Goal: Task Accomplishment & Management: Manage account settings

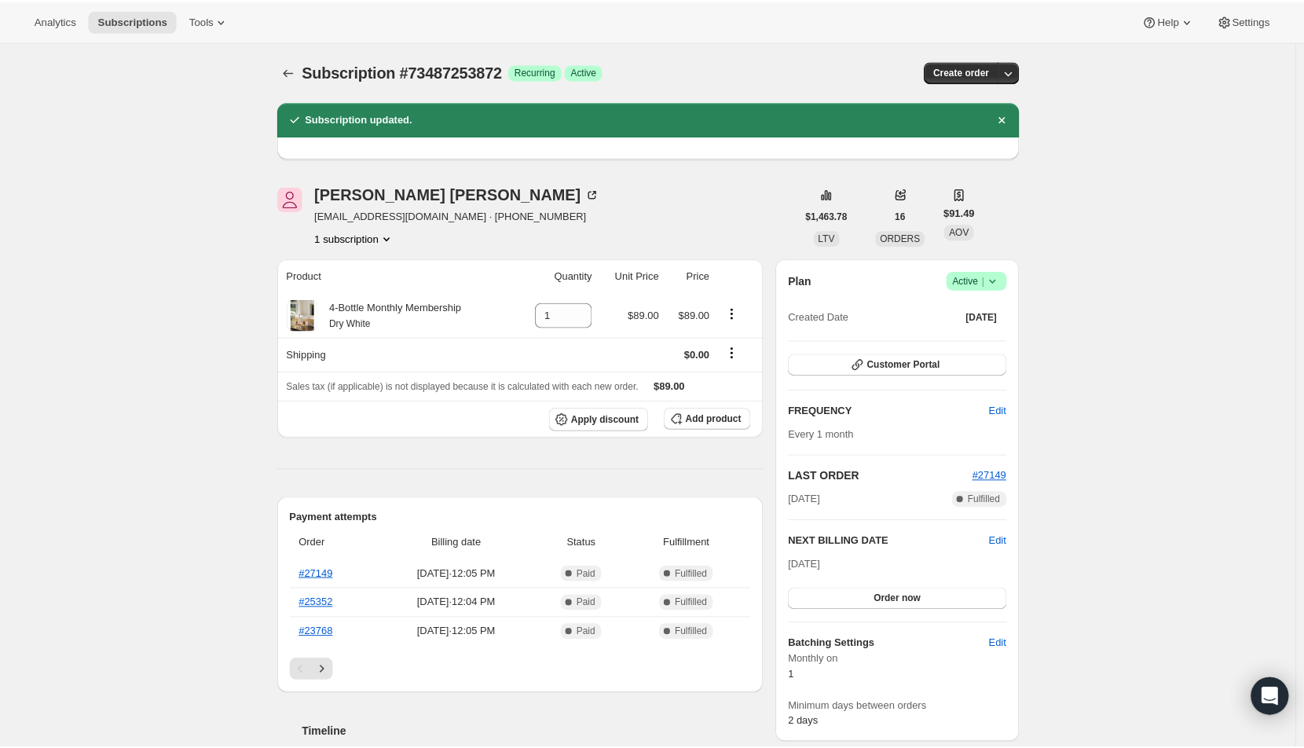
scroll to position [3443, 0]
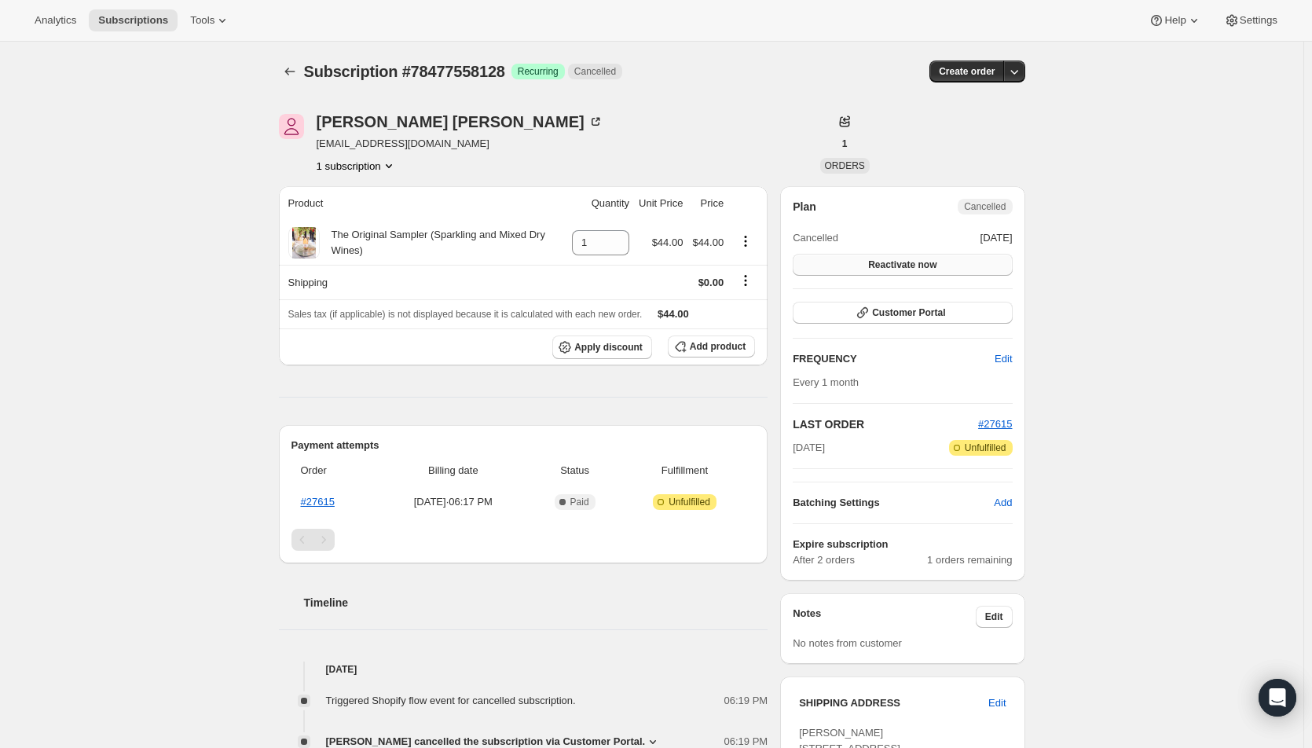
click at [920, 270] on span "Reactivate now" at bounding box center [902, 265] width 68 height 13
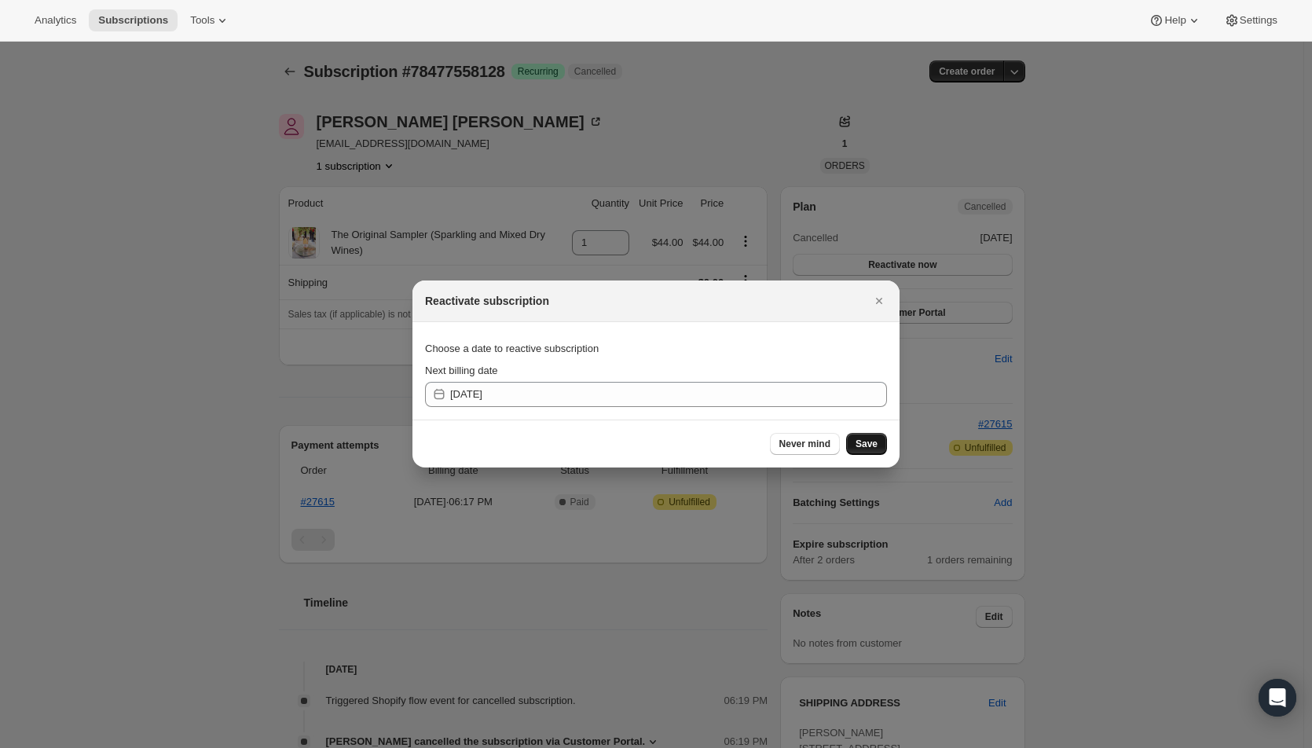
click at [870, 440] on span "Save" at bounding box center [867, 444] width 22 height 13
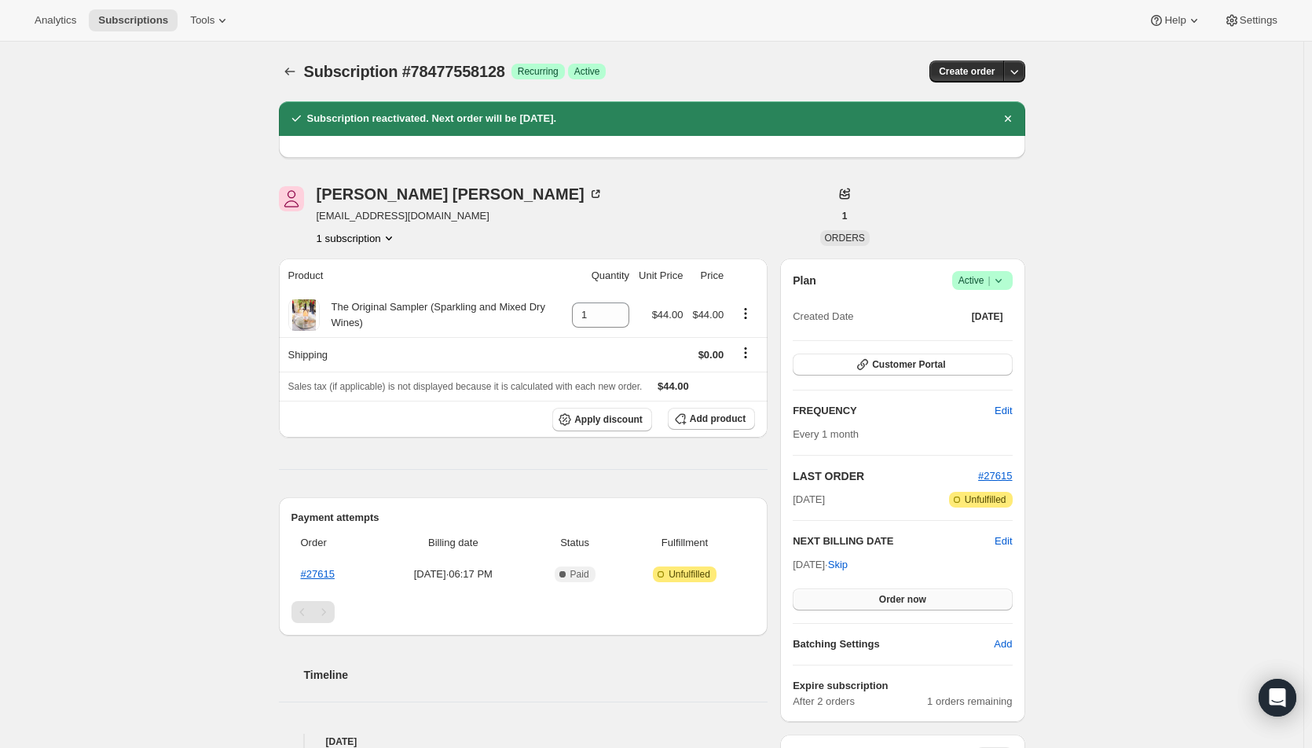
click at [926, 601] on span "Order now" at bounding box center [902, 599] width 47 height 13
click at [929, 601] on span "Click to confirm" at bounding box center [903, 599] width 72 height 13
